Goal: Task Accomplishment & Management: Manage account settings

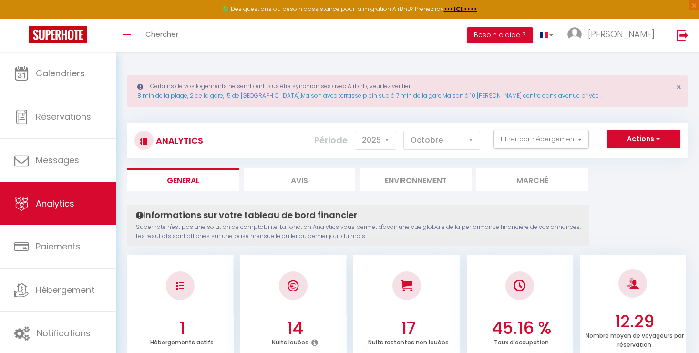
select select "2025"
select select "10"
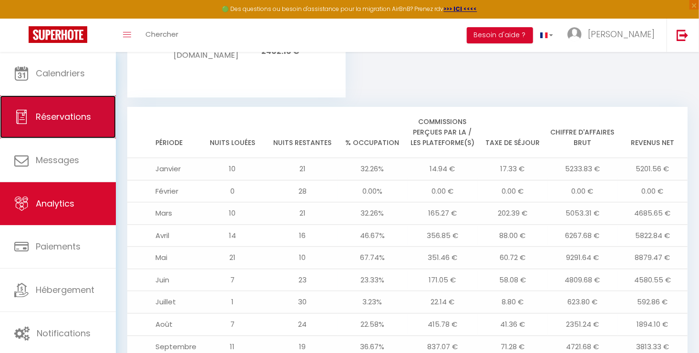
click at [58, 111] on span "Réservations" at bounding box center [63, 117] width 55 height 12
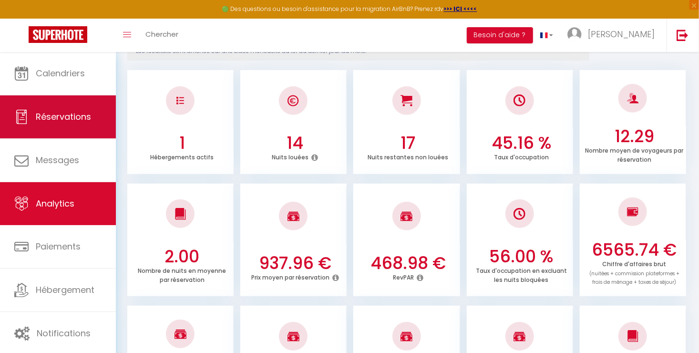
select select "not_cancelled"
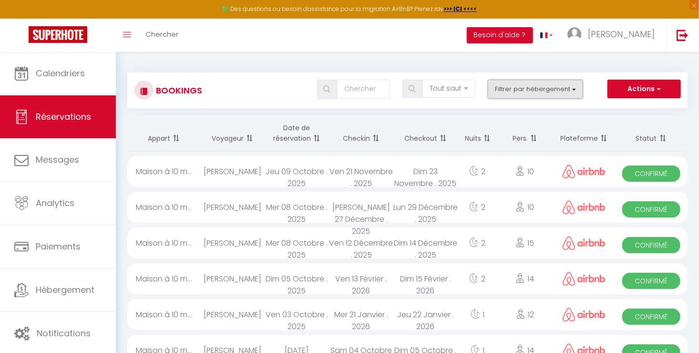
click at [546, 91] on button "Filtrer par hébergement" at bounding box center [535, 89] width 95 height 19
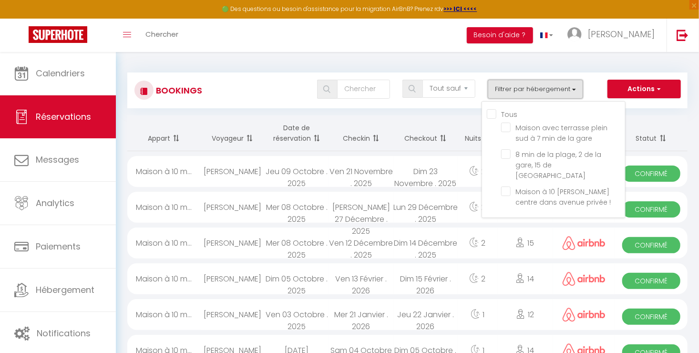
click at [532, 95] on button "Filtrer par hébergement" at bounding box center [535, 89] width 95 height 19
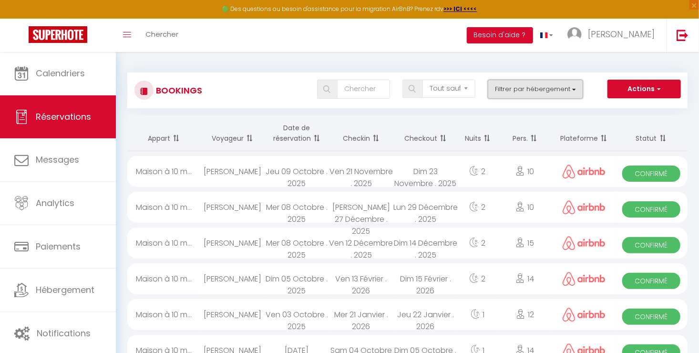
click at [532, 95] on button "Filtrer par hébergement" at bounding box center [535, 89] width 95 height 19
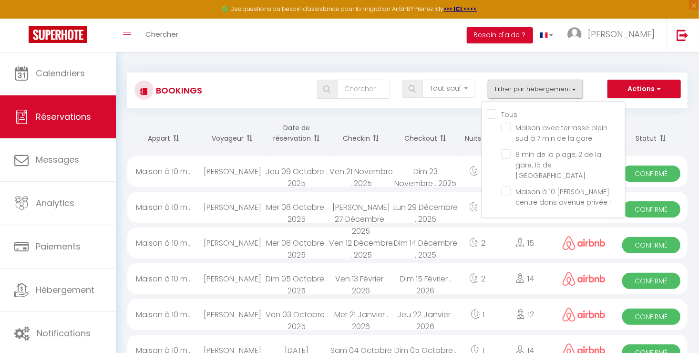
click at [497, 114] on input "Tous" at bounding box center [556, 114] width 138 height 10
checkbox input "true"
select select
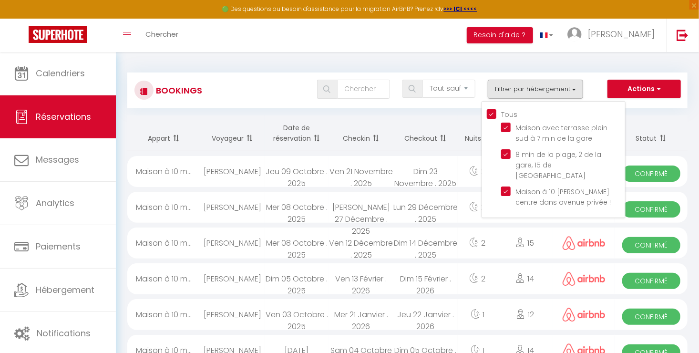
select select
checkbox input "true"
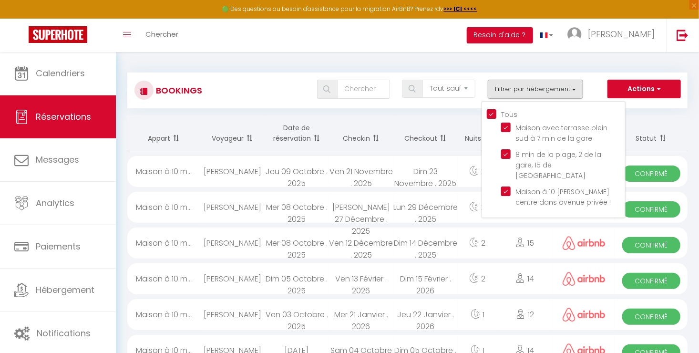
checkbox input "true"
select select
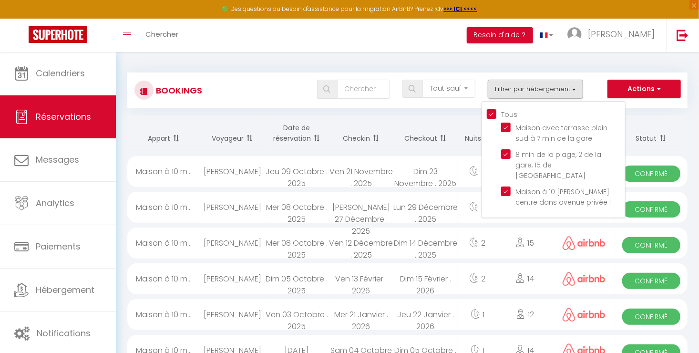
select select
click at [367, 87] on input "text" at bounding box center [363, 89] width 53 height 19
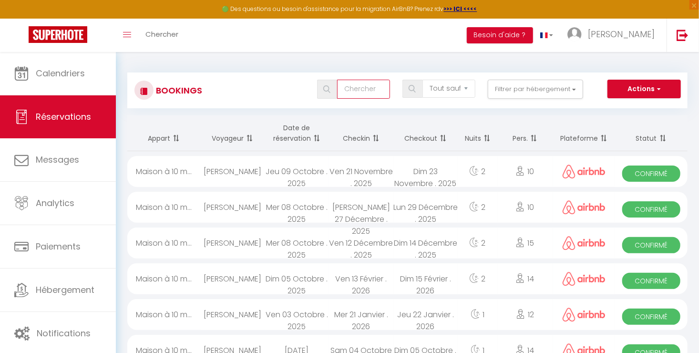
type input "s"
select select
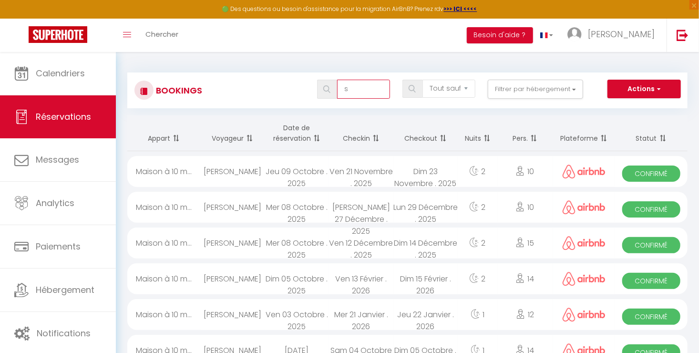
select select
type input "sy"
select select
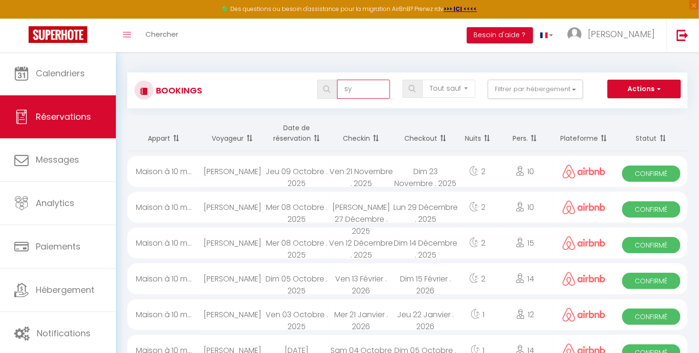
select select
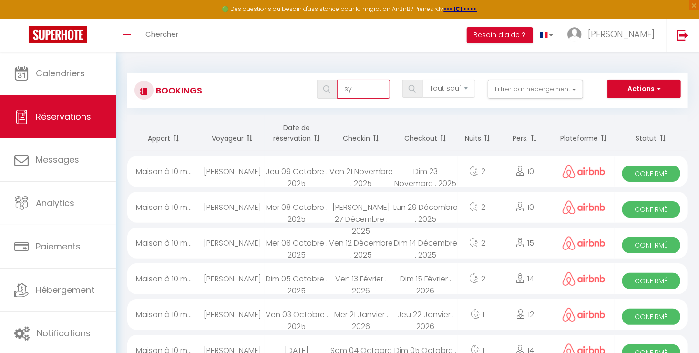
select select
type input "syl"
select select
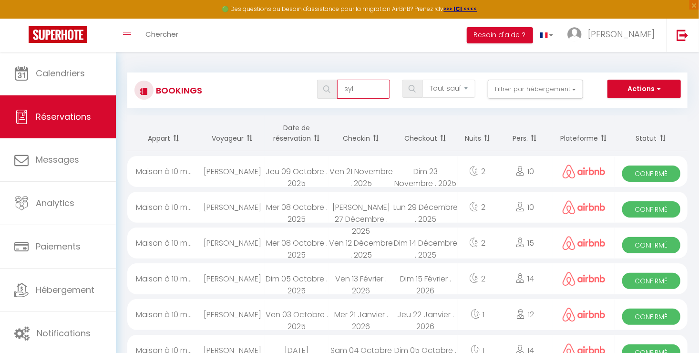
select select
type input "sylv"
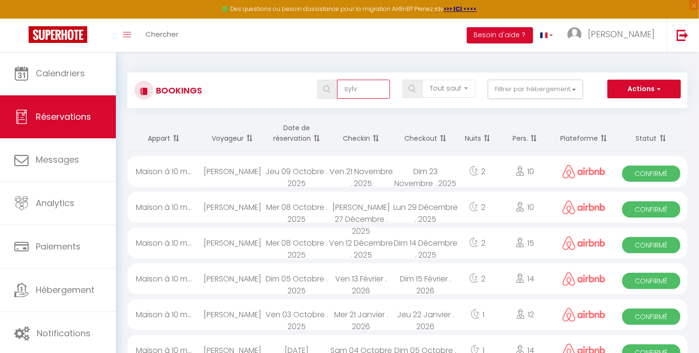
select select
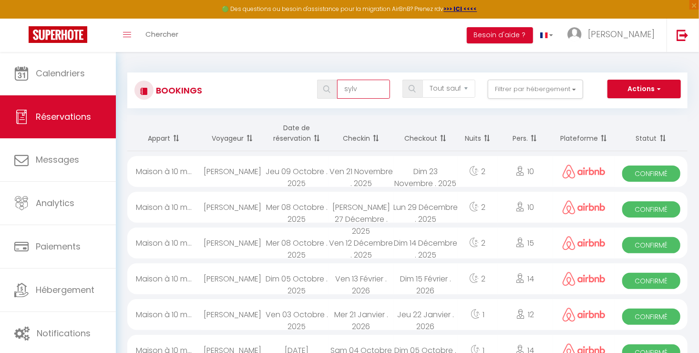
select select
type input "sylva"
select select
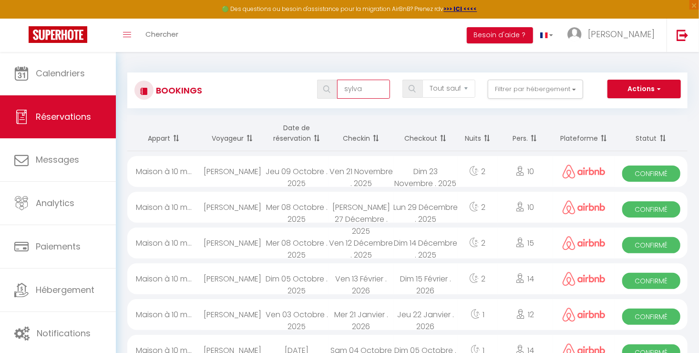
select select
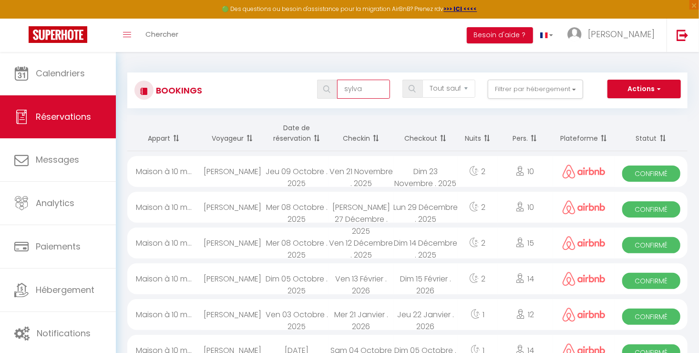
type input "sylvai"
select select
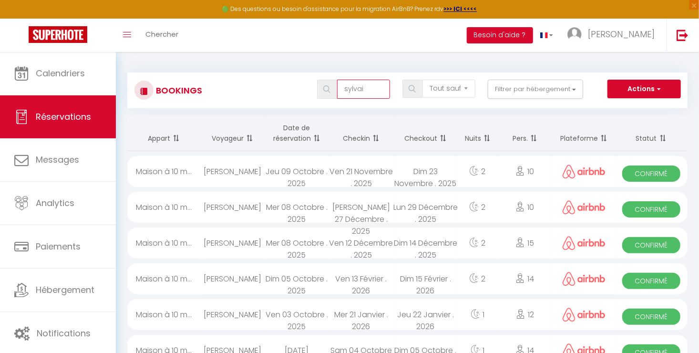
select select
type input "[PERSON_NAME]"
select select
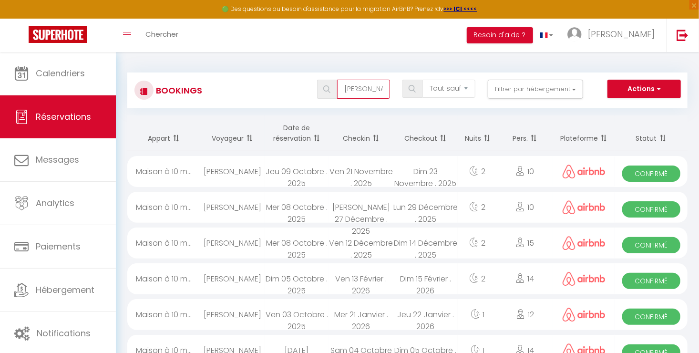
select select
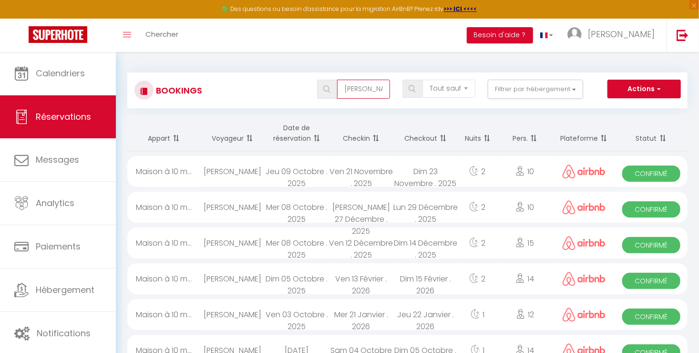
select select
type input "[PERSON_NAME]"
select select
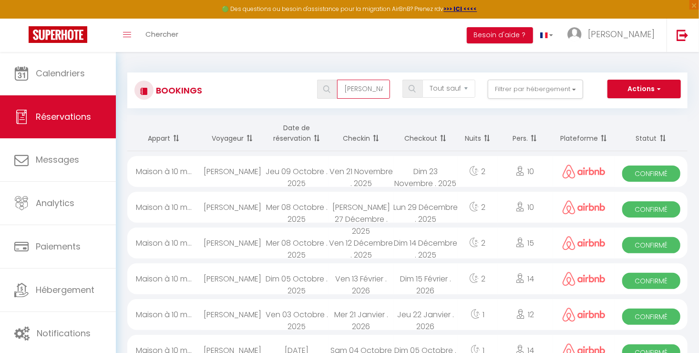
select select
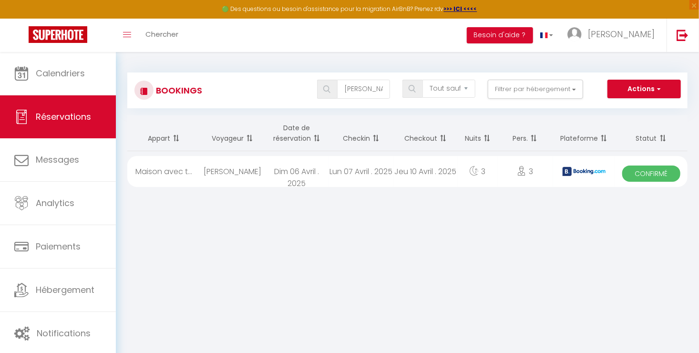
click at [244, 168] on div "[PERSON_NAME]" at bounding box center [232, 171] width 64 height 31
select select "OK"
select select "0"
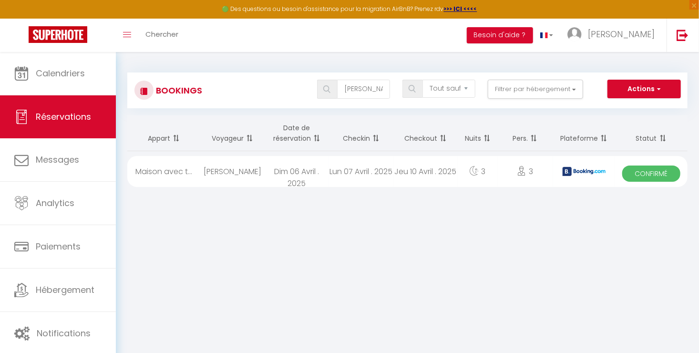
select select "1"
select select
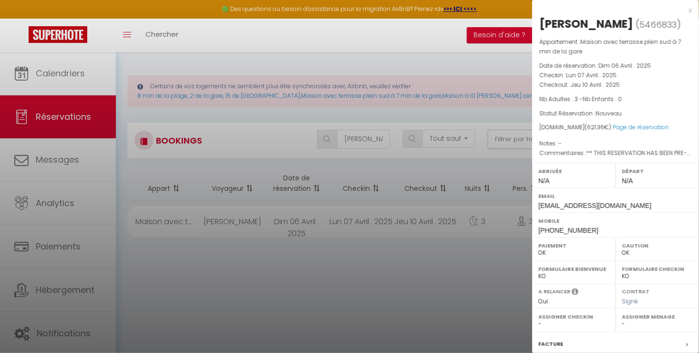
scroll to position [113, 0]
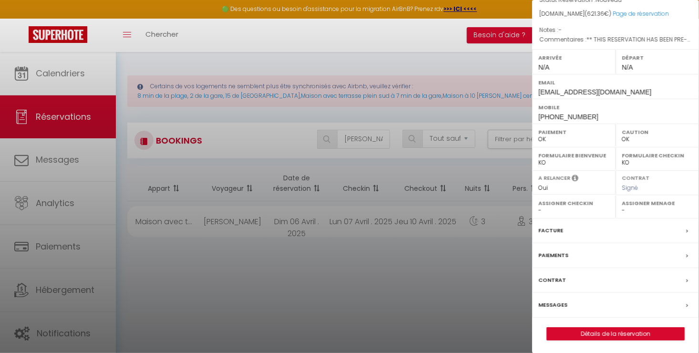
click at [552, 300] on label "Messages" at bounding box center [552, 305] width 29 height 10
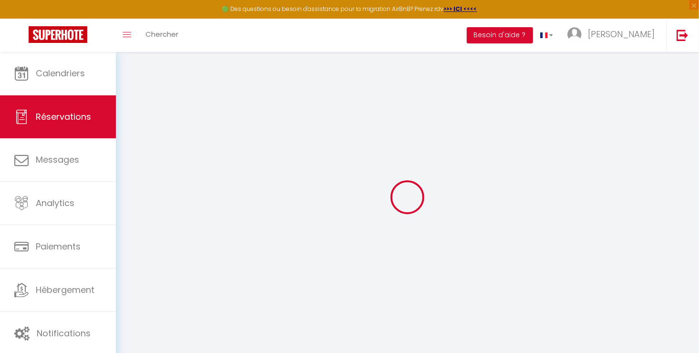
select select
checkbox input "false"
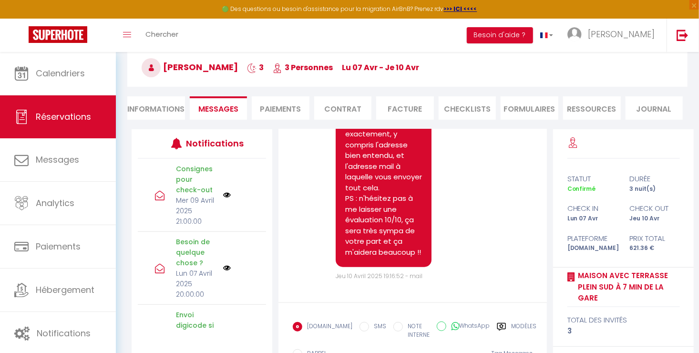
scroll to position [14810, 0]
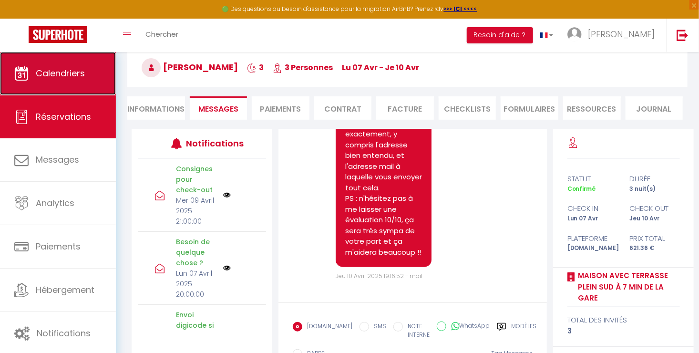
click at [46, 71] on span "Calendriers" at bounding box center [60, 73] width 49 height 12
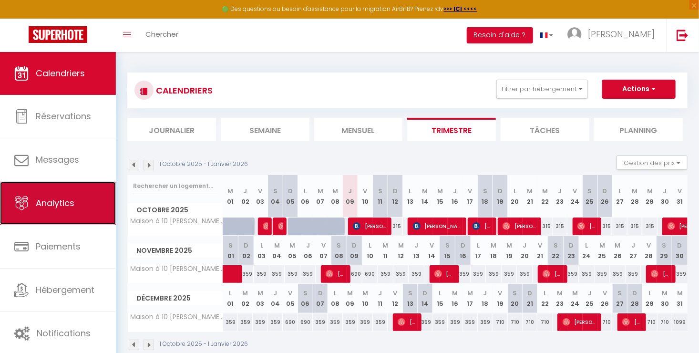
click at [76, 206] on link "Analytics" at bounding box center [58, 203] width 116 height 43
select select "2025"
select select "10"
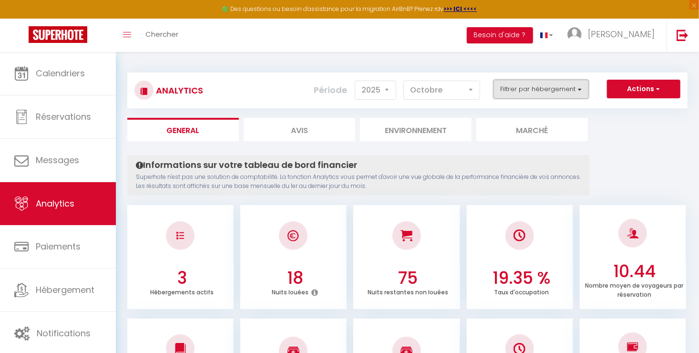
click at [525, 90] on button "Filtrer par hébergement" at bounding box center [540, 89] width 95 height 19
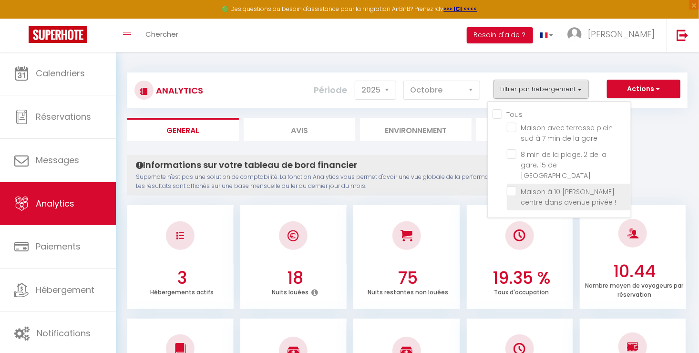
click at [533, 186] on \! "checkbox" at bounding box center [569, 191] width 124 height 10
checkbox \! "true"
checkbox gare "false"
checkbox St-Nazaire "false"
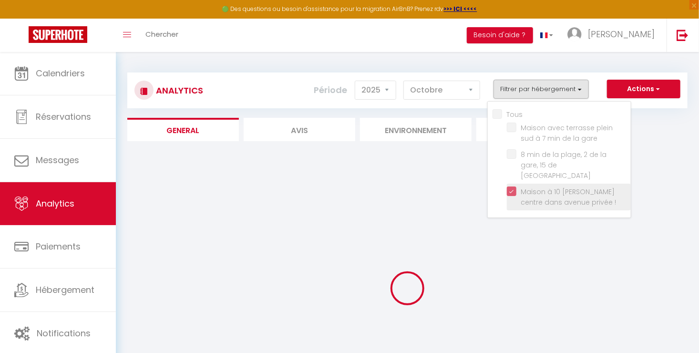
checkbox gare "false"
checkbox St-Nazaire "false"
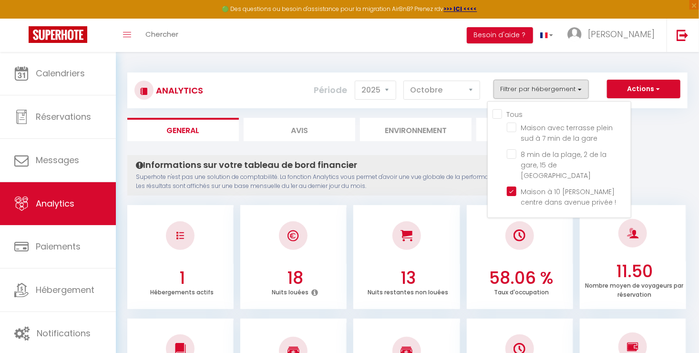
click at [476, 168] on h4 "Informations sur votre tableau de bord financier" at bounding box center [358, 165] width 445 height 10
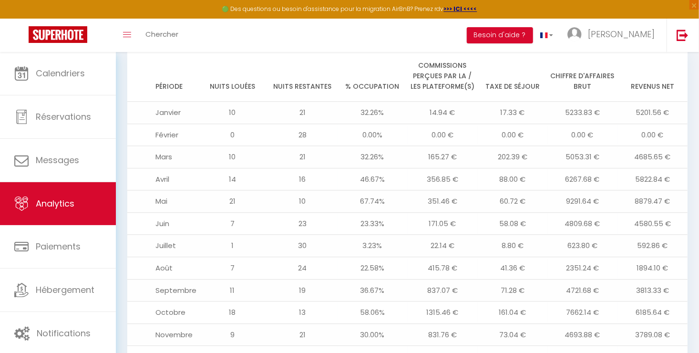
scroll to position [1049, 0]
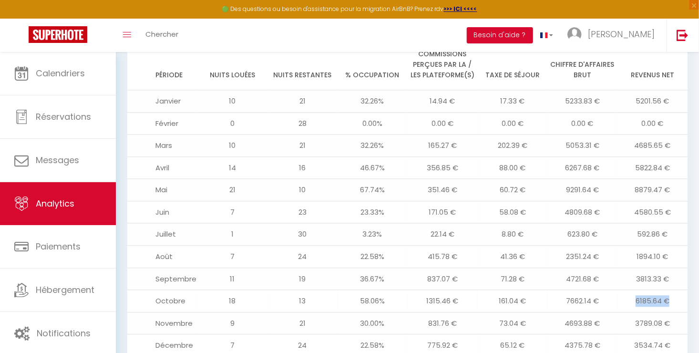
drag, startPoint x: 635, startPoint y: 268, endPoint x: 679, endPoint y: 270, distance: 43.4
click at [679, 290] on td "6185.64 €" at bounding box center [652, 301] width 70 height 22
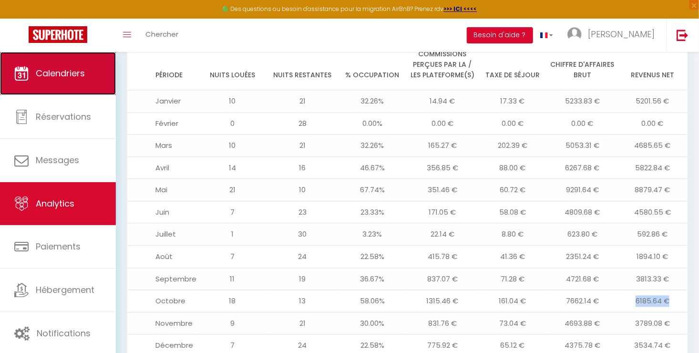
click at [62, 87] on link "Calendriers" at bounding box center [58, 73] width 116 height 43
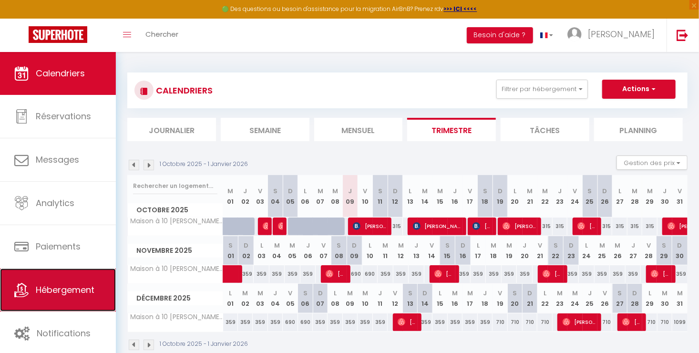
click at [62, 301] on link "Hébergement" at bounding box center [58, 289] width 116 height 43
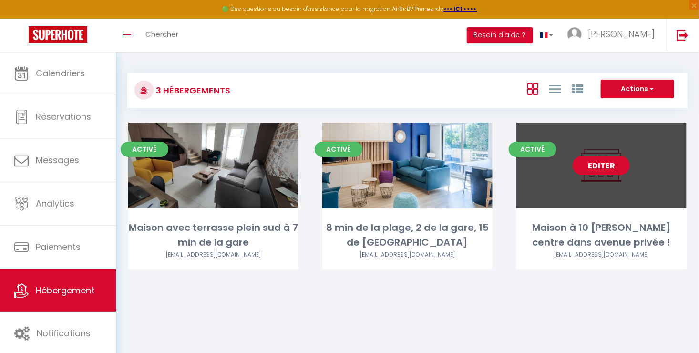
click at [588, 168] on link "Editer" at bounding box center [600, 165] width 57 height 19
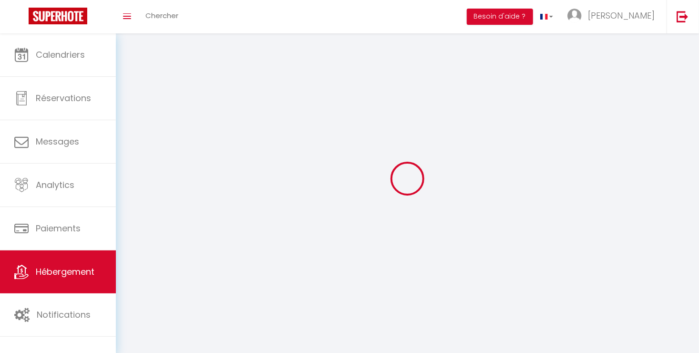
select select "1"
select select
select select "28"
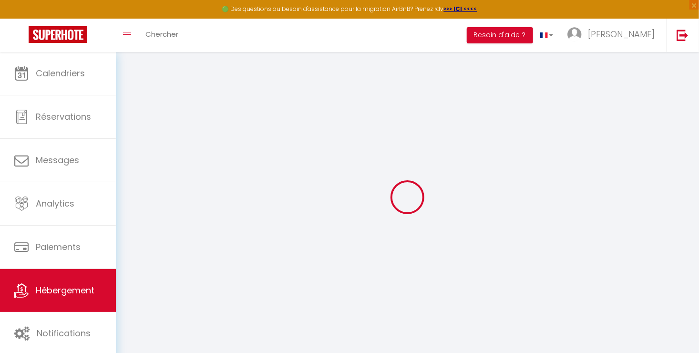
select select
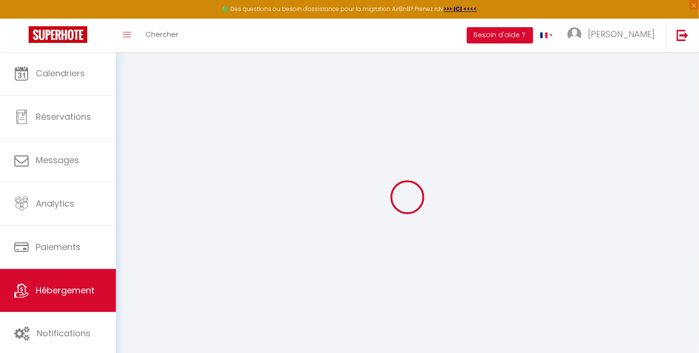
select select
checkbox input "false"
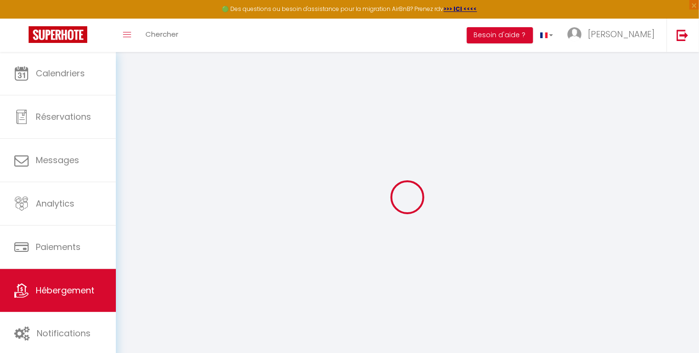
select select
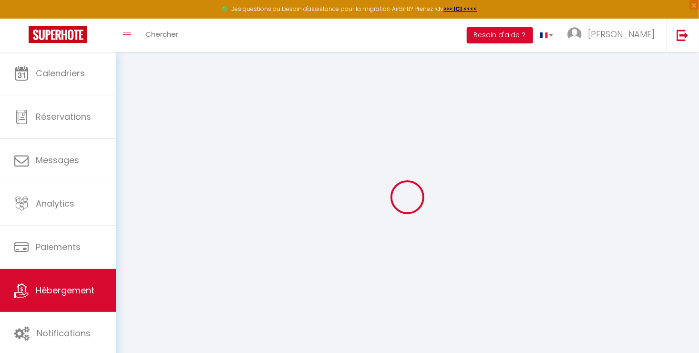
select select
checkbox input "false"
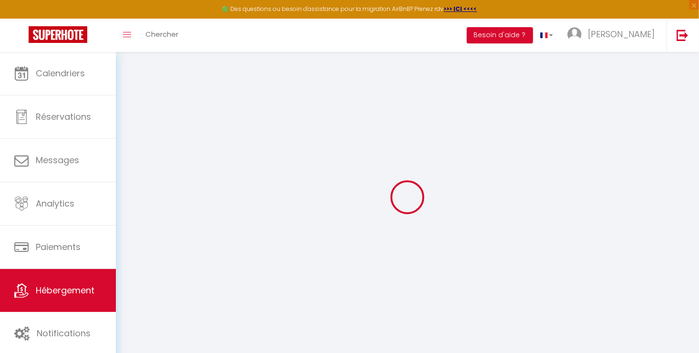
checkbox input "false"
select select
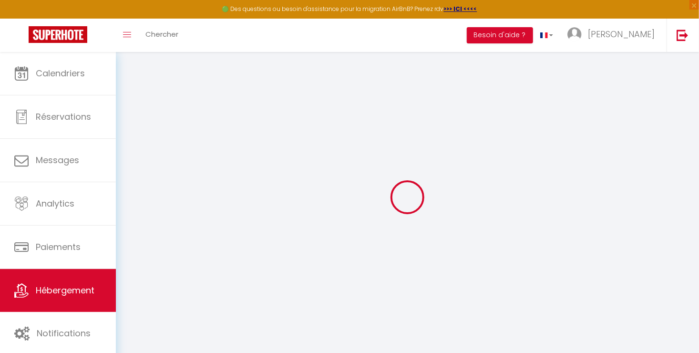
select select
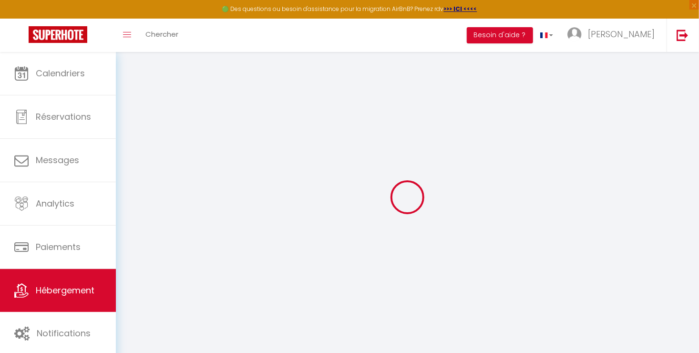
checkbox input "false"
select select
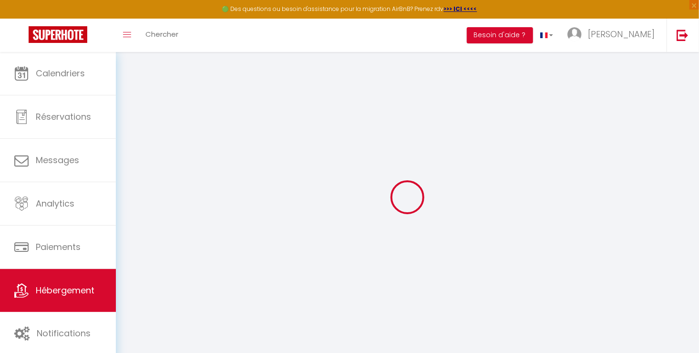
select select
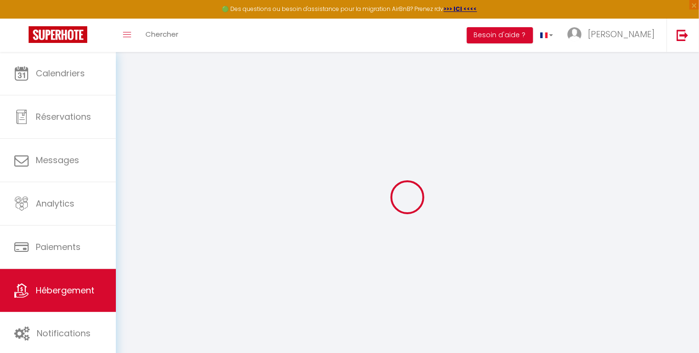
select select
checkbox input "false"
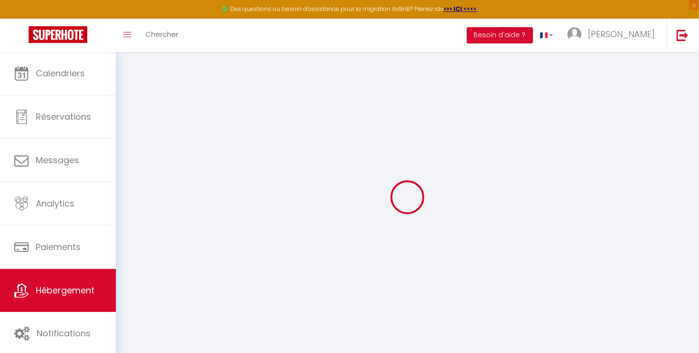
checkbox input "false"
select select
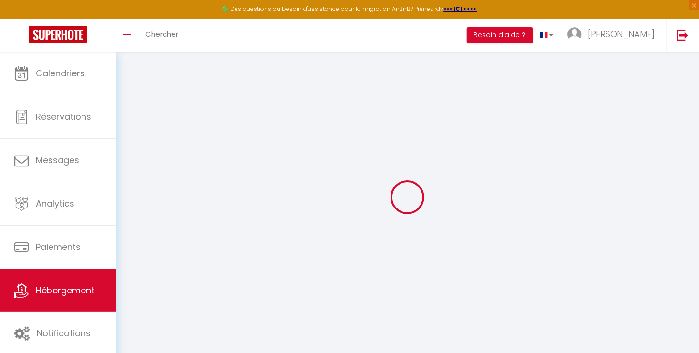
select select
checkbox input "false"
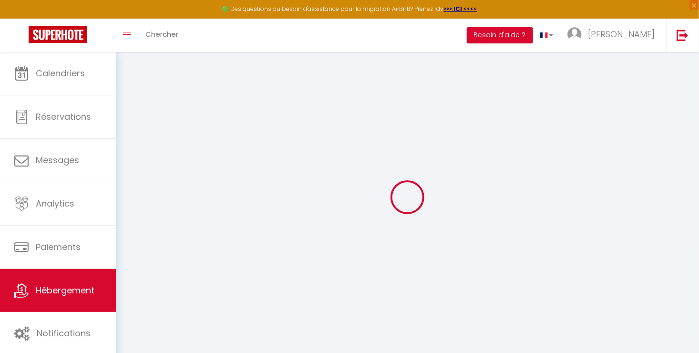
checkbox input "false"
select select
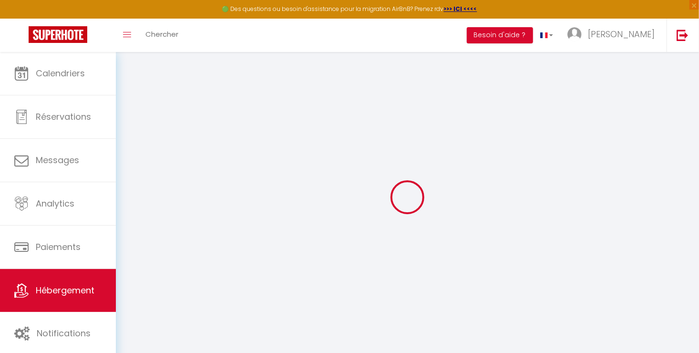
select select
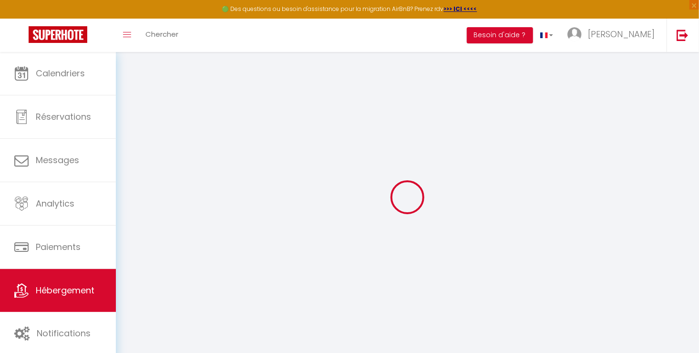
select select
checkbox input "false"
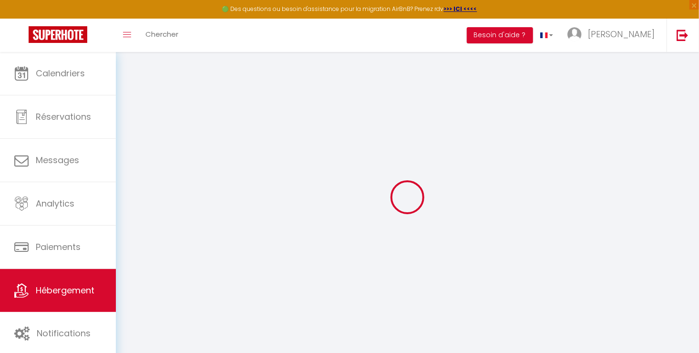
select select
type input "Maison à 10 [PERSON_NAME] centre dans avenue privée !"
type input "[PERSON_NAME]"
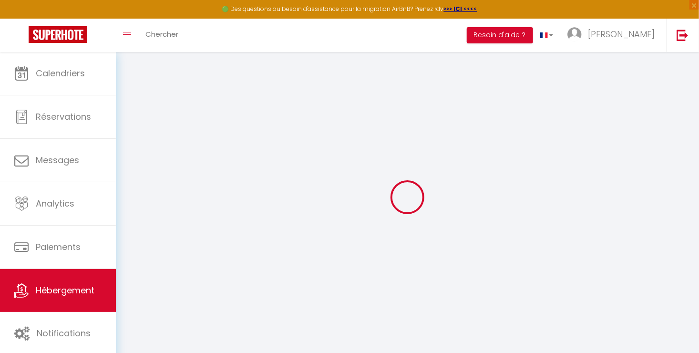
type input "[STREET_ADDRESS][PERSON_NAME]"
type input "44000"
type input "[GEOGRAPHIC_DATA]"
select select "houses"
select select "15"
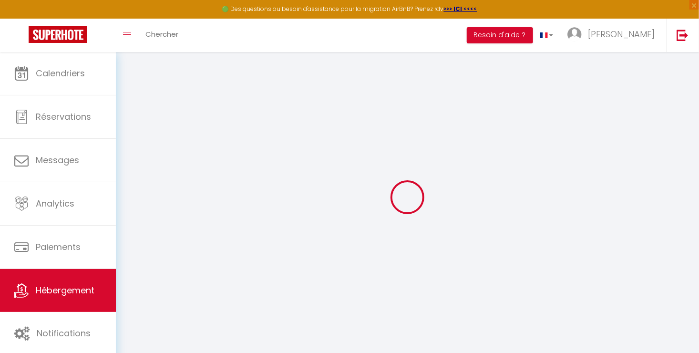
select select "15"
select select "6"
select select "4"
type input "400"
type input "100"
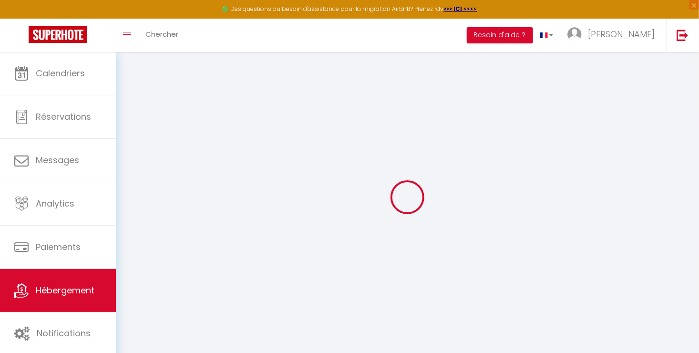
type input "5.5"
type input "5.28"
type input "800"
select select
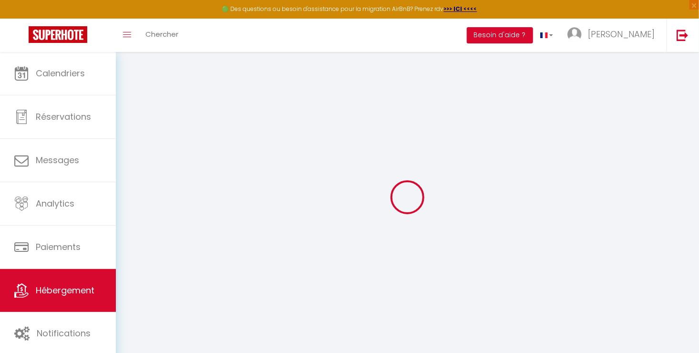
select select
type input "[STREET_ADDRESS][PERSON_NAME]"
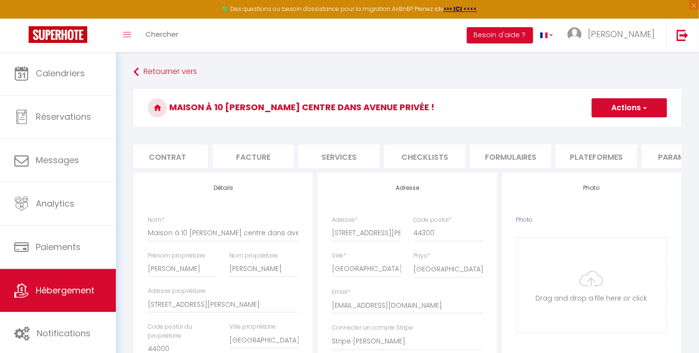
scroll to position [0, 151]
click at [507, 150] on li "Plateformes" at bounding box center [537, 155] width 81 height 23
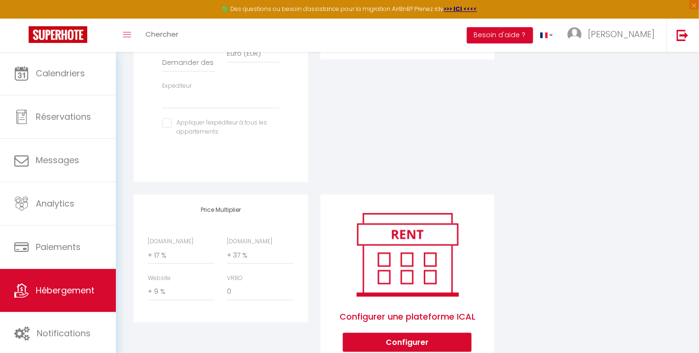
scroll to position [349, 0]
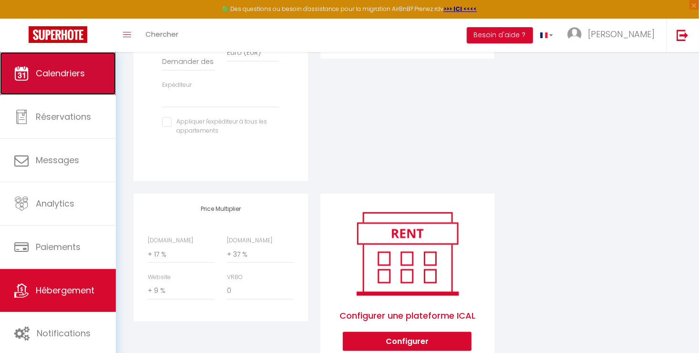
click at [57, 69] on span "Calendriers" at bounding box center [60, 73] width 49 height 12
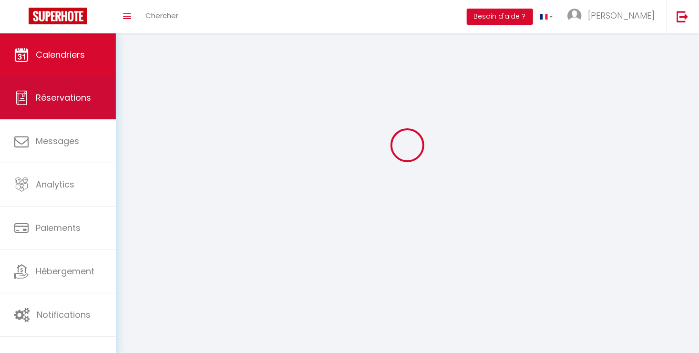
click at [63, 76] on link "Réservations" at bounding box center [58, 97] width 116 height 43
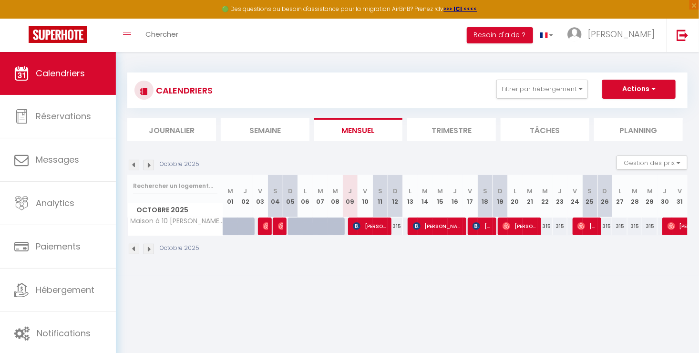
click at [445, 129] on li "Trimestre" at bounding box center [451, 129] width 89 height 23
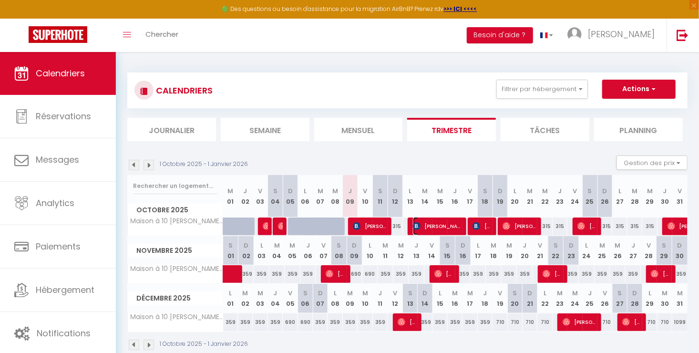
click at [454, 229] on span "[PERSON_NAME]" at bounding box center [437, 226] width 49 height 18
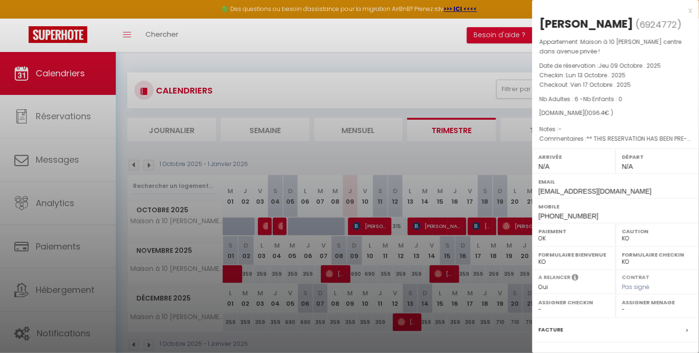
click at [464, 153] on div at bounding box center [349, 176] width 699 height 353
